Goal: Information Seeking & Learning: Learn about a topic

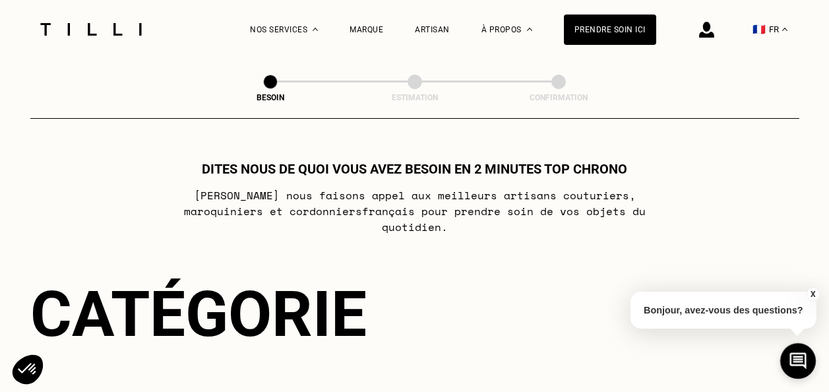
select select "FR"
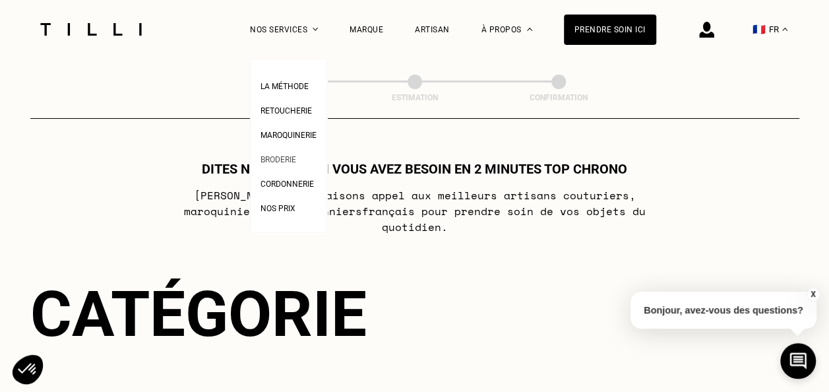
click at [279, 160] on span "Broderie" at bounding box center [278, 159] width 36 height 9
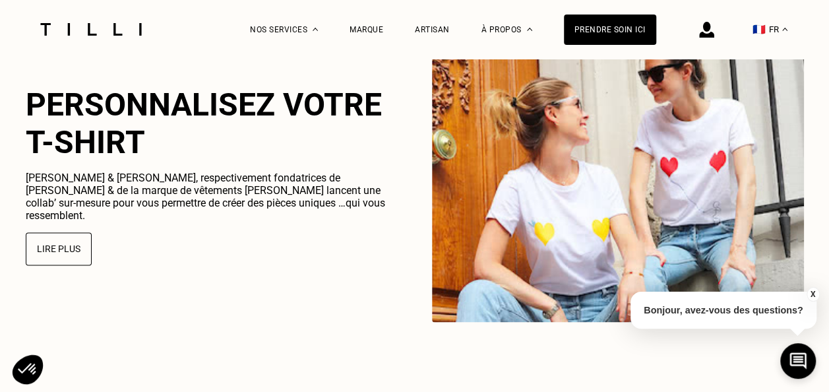
scroll to position [3784, 0]
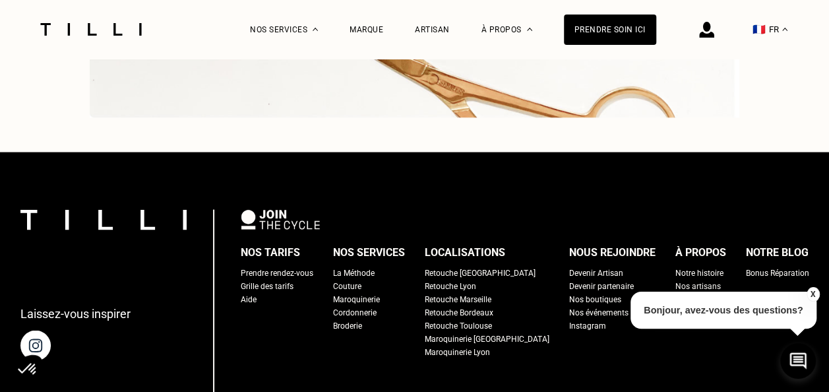
click at [374, 278] on div "La Méthode" at bounding box center [354, 272] width 42 height 13
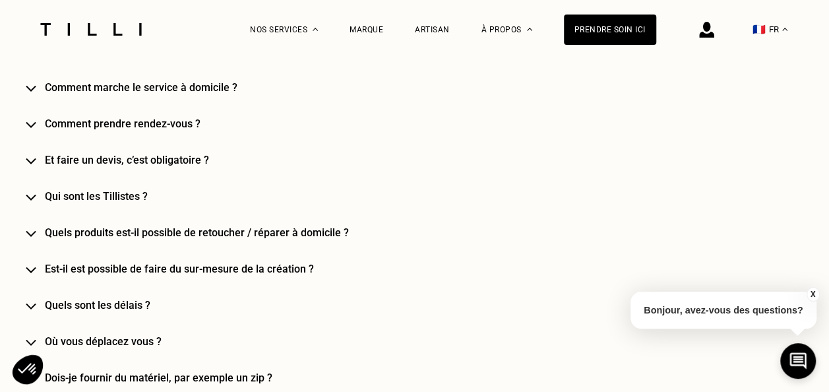
scroll to position [923, 0]
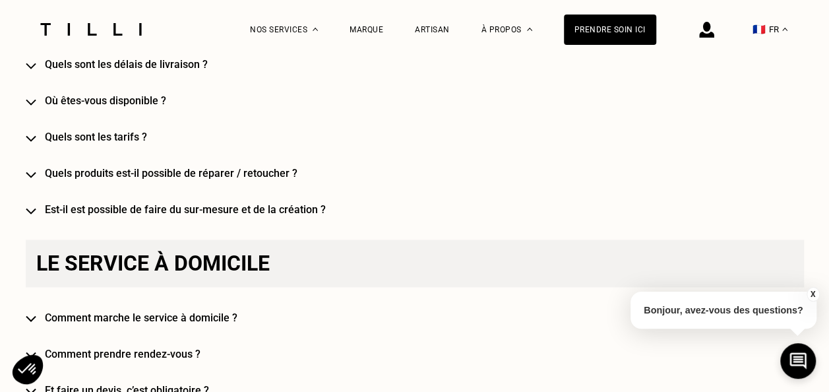
click at [36, 138] on img at bounding box center [31, 138] width 11 height 7
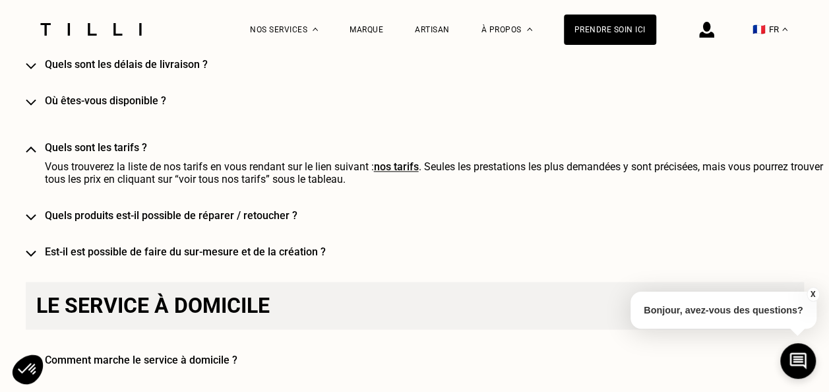
click at [166, 252] on h4 "Est-il est possible de faire du sur-mesure et de la création ?" at bounding box center [434, 251] width 778 height 13
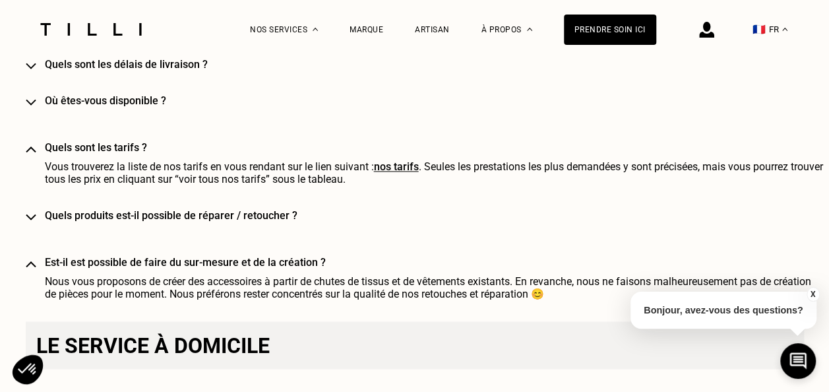
scroll to position [989, 0]
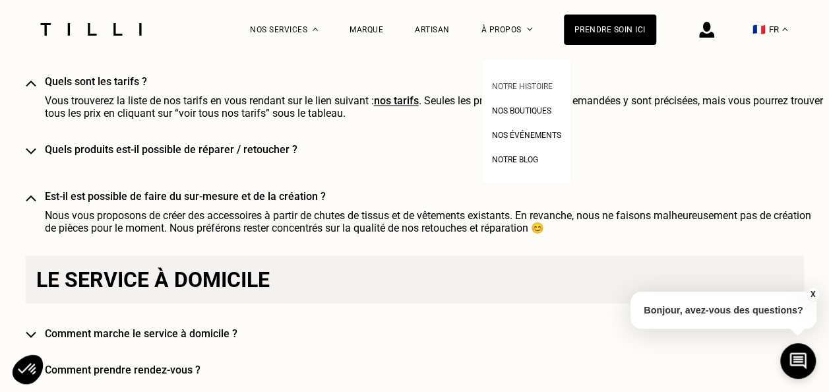
click at [531, 88] on span "Notre histoire" at bounding box center [522, 86] width 61 height 9
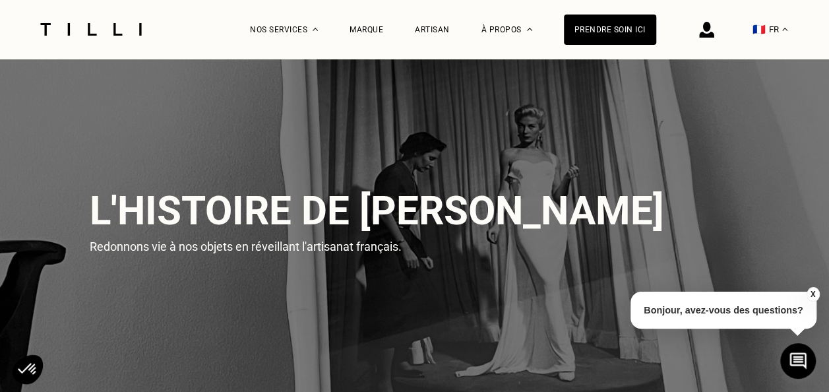
click at [811, 289] on button "X" at bounding box center [811, 294] width 13 height 15
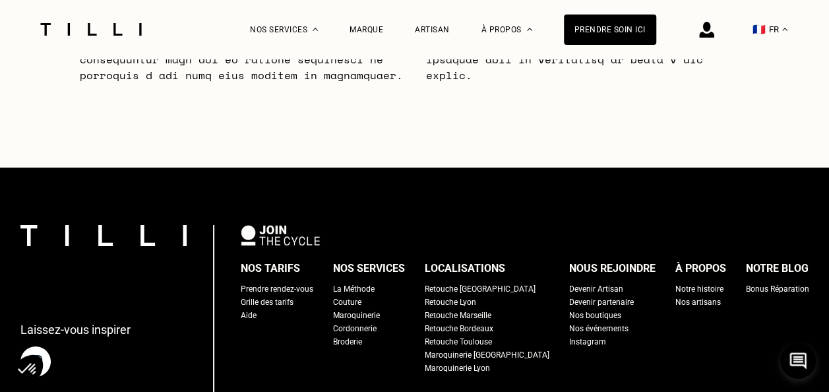
scroll to position [4680, 0]
